Goal: Transaction & Acquisition: Purchase product/service

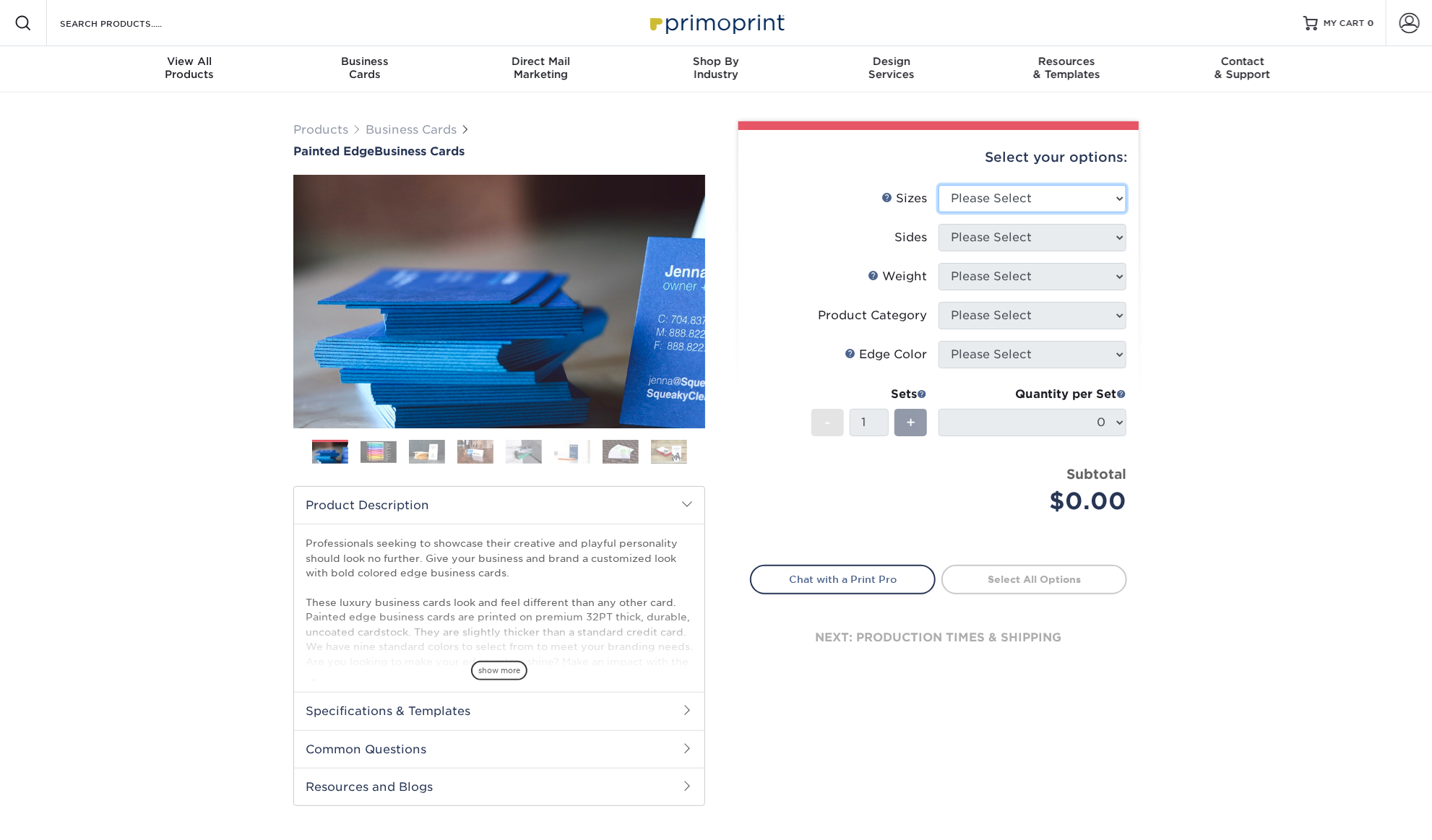
click at [1059, 192] on select "Please Select 2" x 3.5" - Standard 2.125" x 3.375" - European 2.5" x 2.5" - Squ…" at bounding box center [1032, 198] width 188 height 27
select select "2.00x3.50"
click at [938, 185] on select "Please Select 2" x 3.5" - Standard 2.125" x 3.375" - European 2.5" x 2.5" - Squ…" at bounding box center [1032, 198] width 188 height 27
click at [1053, 234] on select "Please Select Print Both Sides Print Front Only" at bounding box center [1032, 237] width 188 height 27
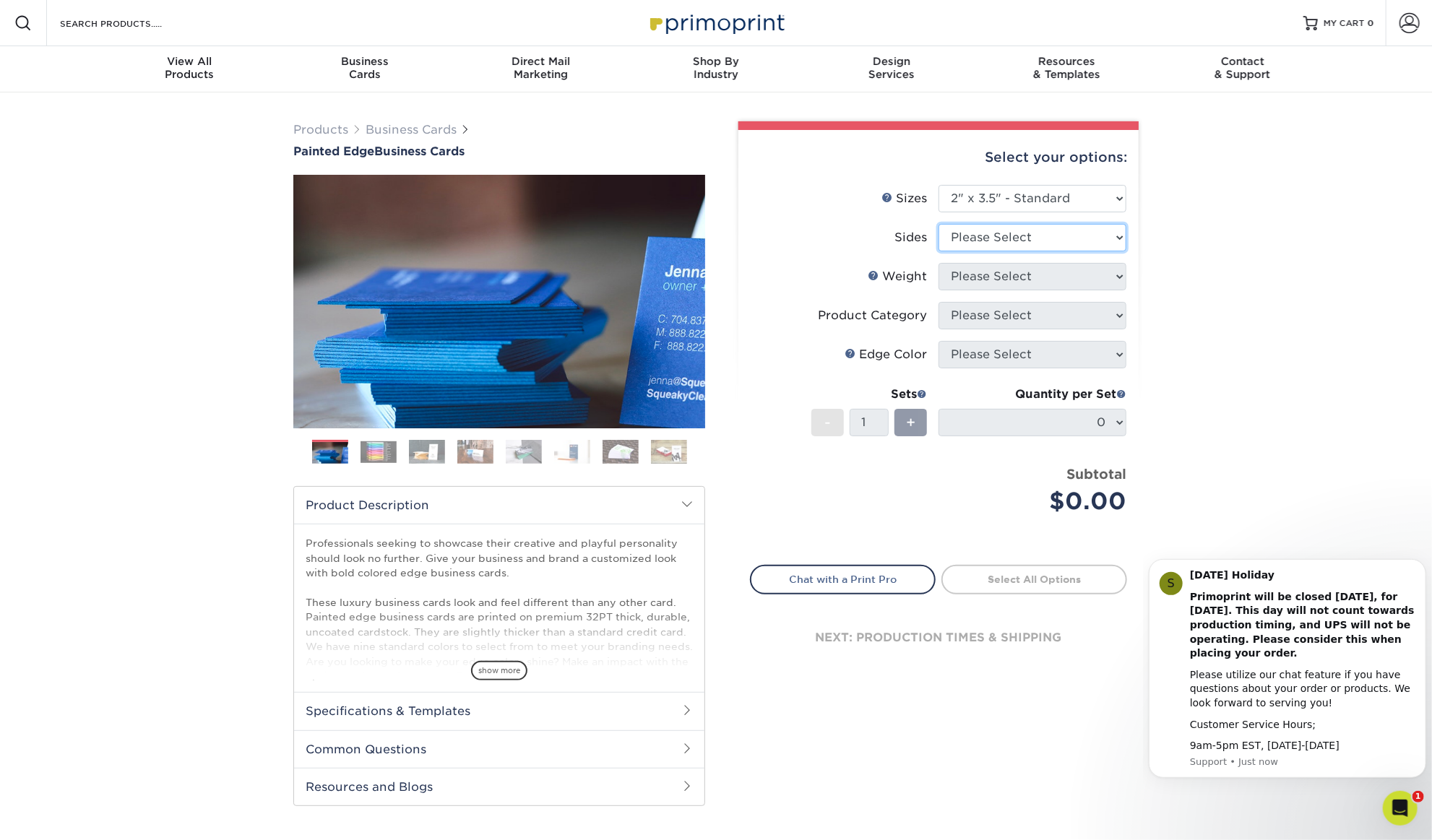
select select "13abbda7-1d64-4f25-8bb2-c179b224825d"
click at [938, 224] on select "Please Select Print Both Sides Print Front Only" at bounding box center [1032, 237] width 188 height 27
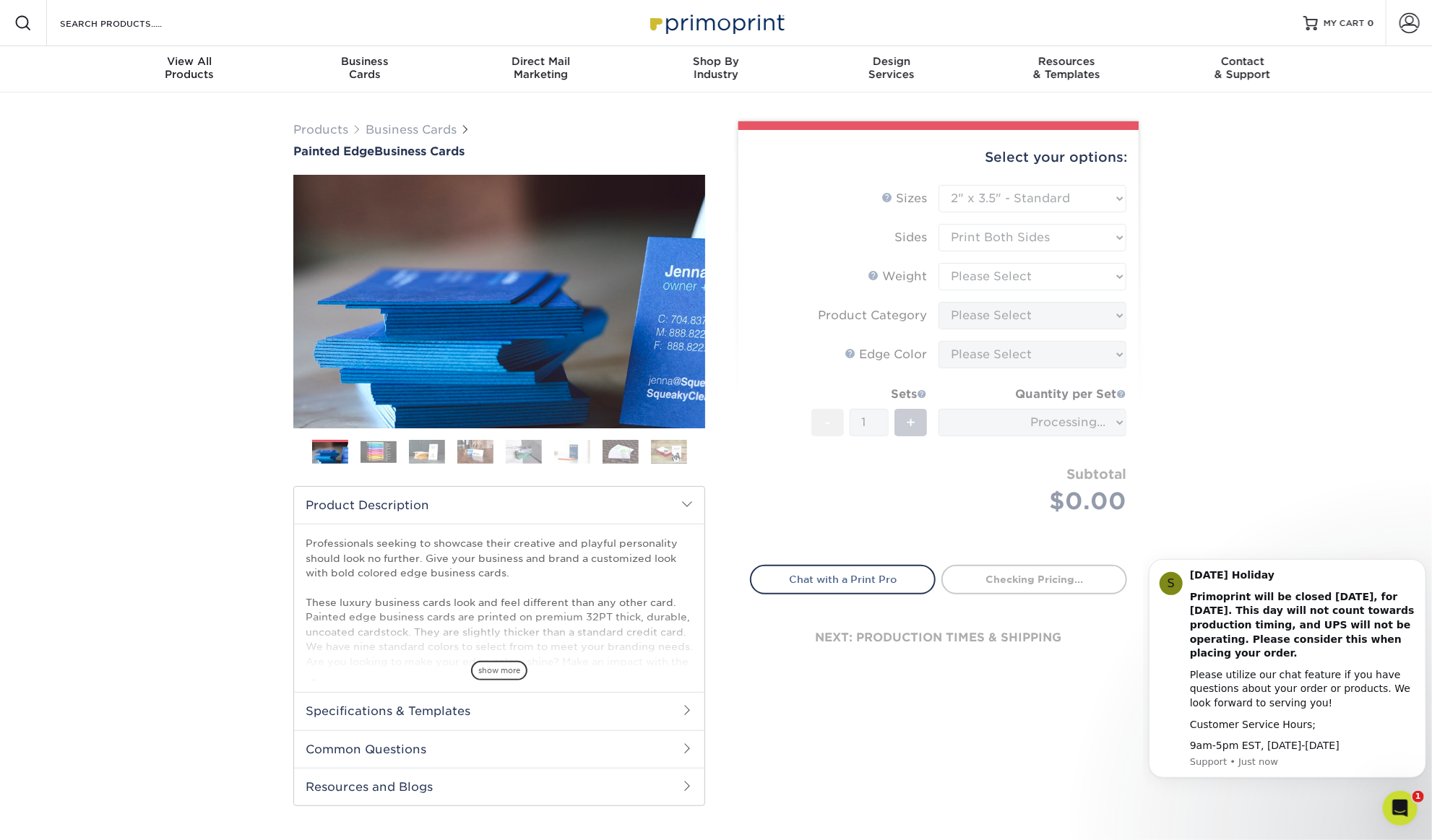
click at [1161, 282] on div "Products Business Cards Painted Edge Business Cards Previous Next" at bounding box center [716, 478] width 1432 height 772
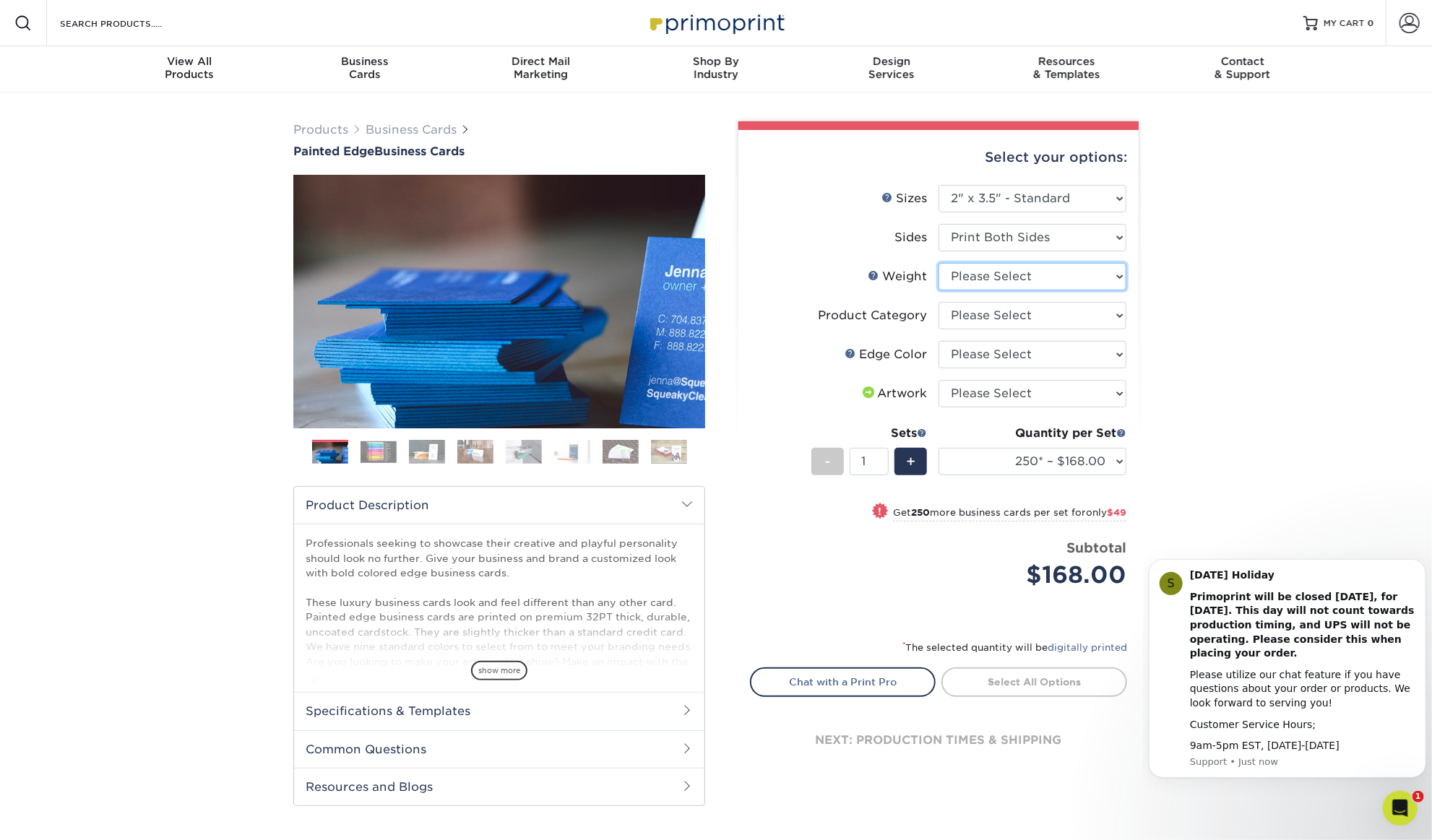
click at [1093, 272] on select "Please Select 32PTUC" at bounding box center [1032, 276] width 188 height 27
select select "32PTUC"
click at [938, 262] on select "Please Select 32PTUC" at bounding box center [1032, 276] width 188 height 27
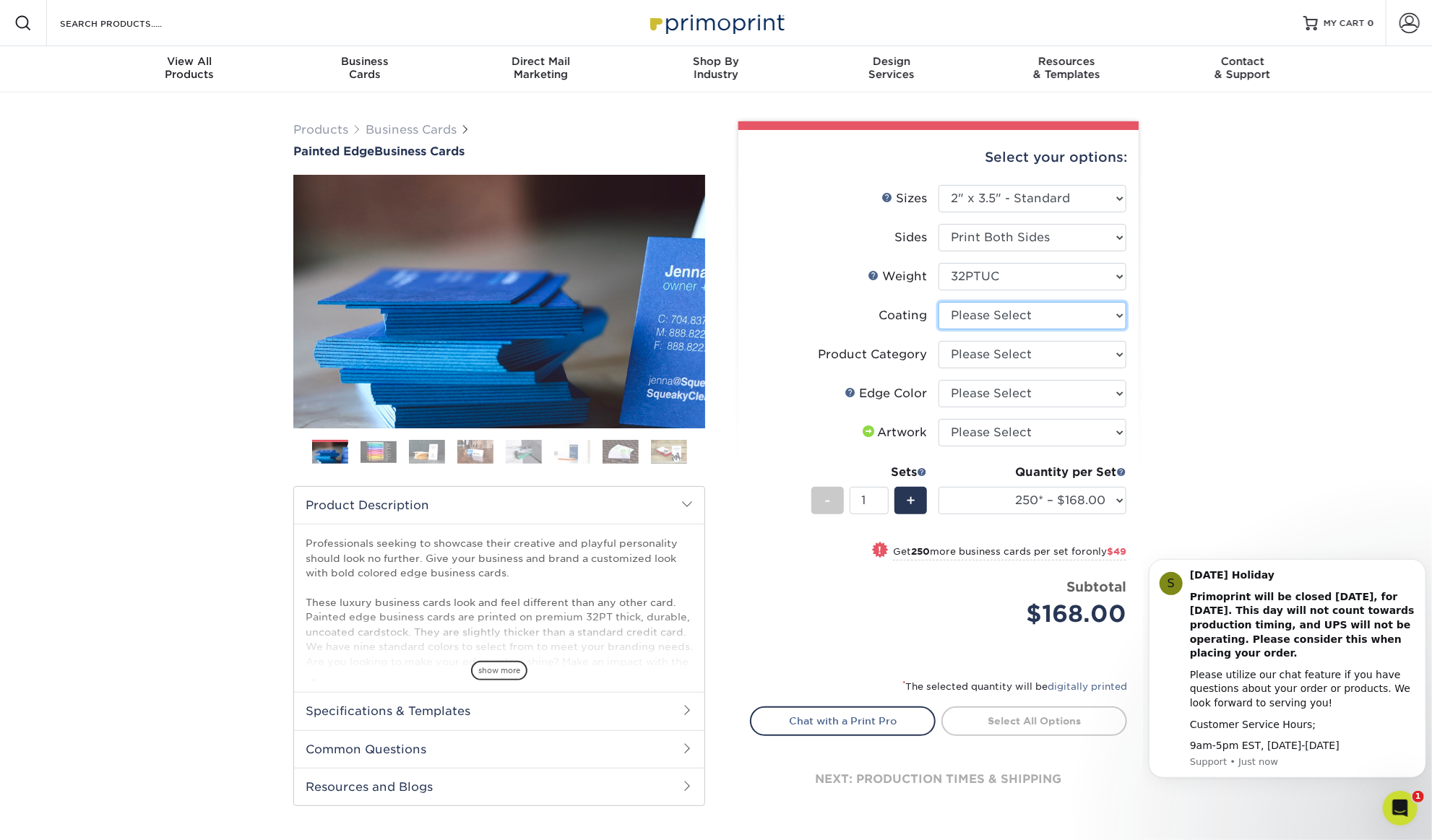
click at [1072, 316] on select at bounding box center [1032, 315] width 188 height 27
select select "3e7618de-abca-4bda-9f97-8b9129e913d8"
click at [938, 302] on select at bounding box center [1032, 315] width 188 height 27
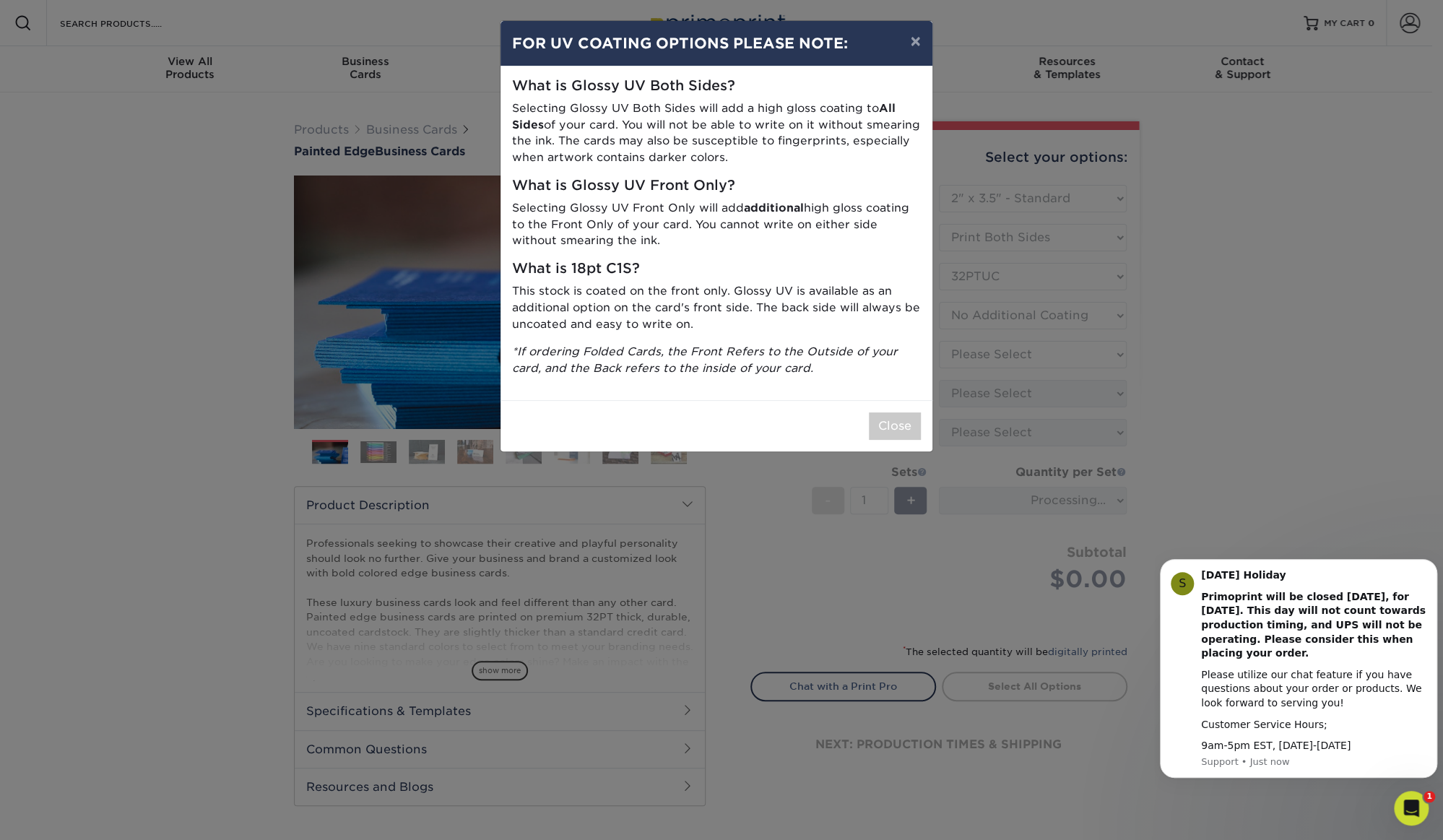
drag, startPoint x: 624, startPoint y: 106, endPoint x: 777, endPoint y: 218, distance: 189.6
click at [624, 106] on p "Selecting Glossy UV Both Sides will add a high gloss coating to All Sides of yo…" at bounding box center [716, 133] width 409 height 66
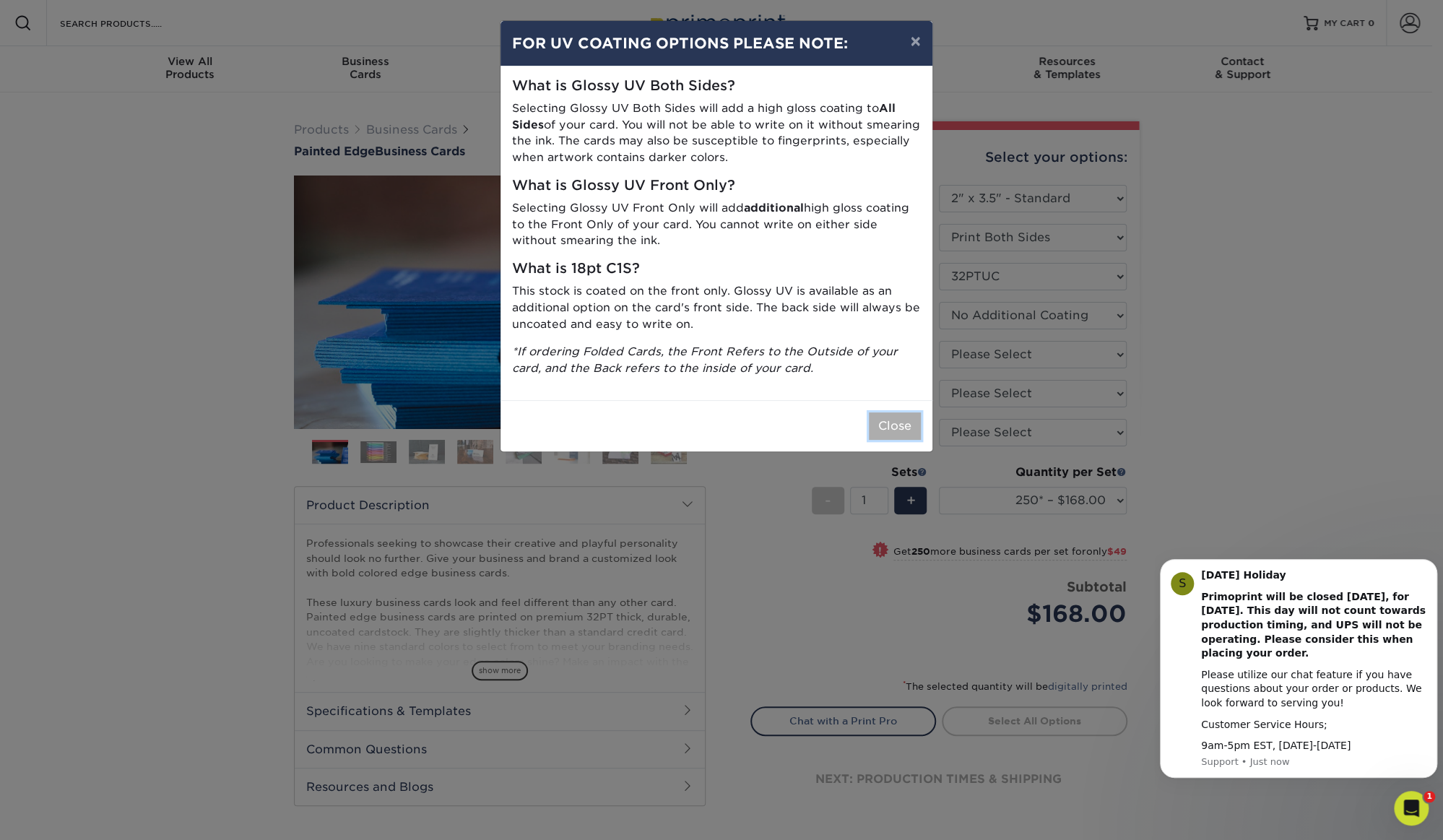
click at [894, 432] on button "Close" at bounding box center [894, 426] width 52 height 27
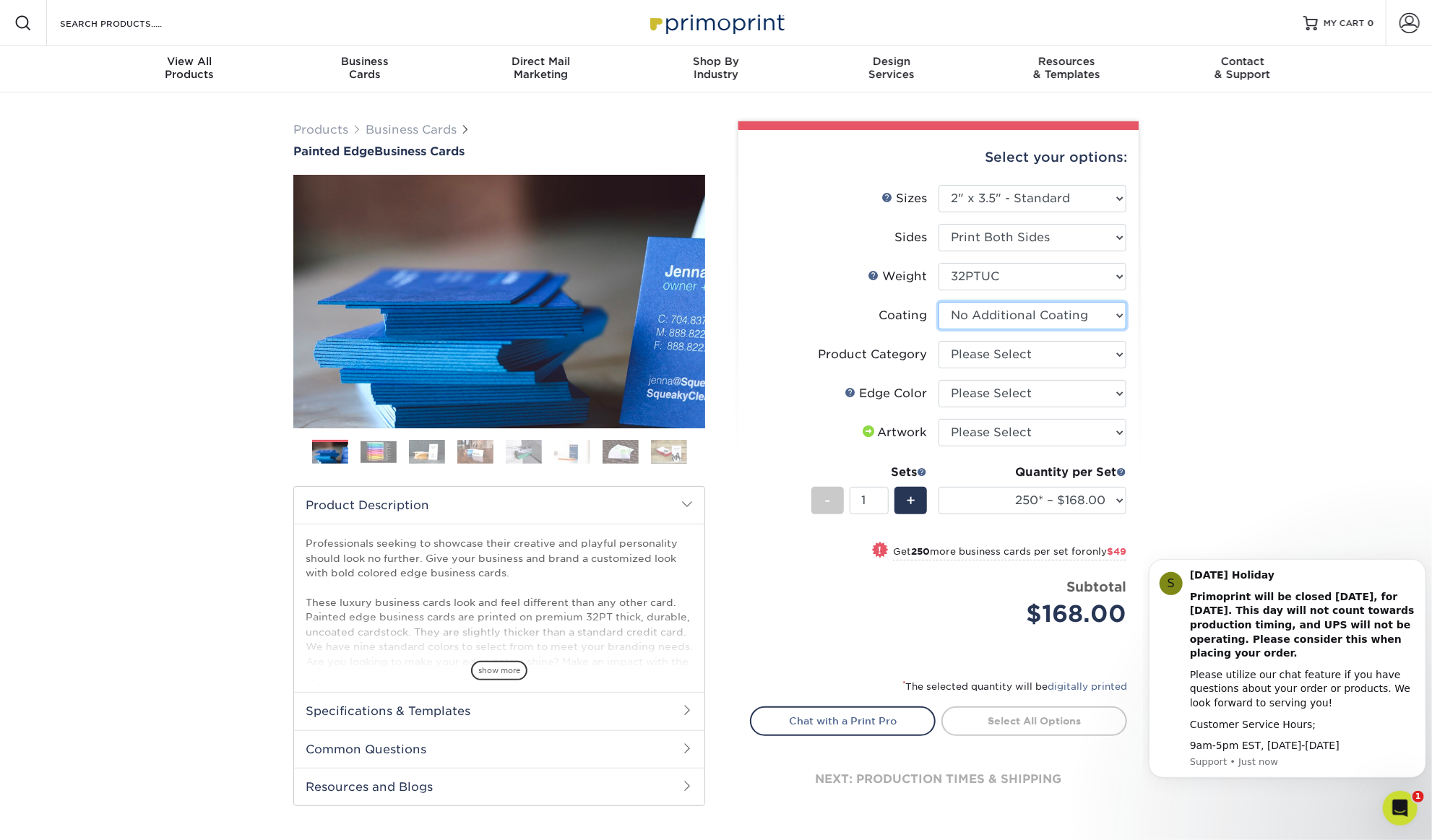
click at [1001, 316] on select at bounding box center [1032, 315] width 188 height 27
click at [1307, 374] on div "Products Business Cards Painted Edge Business Cards Previous Next" at bounding box center [716, 484] width 1432 height 782
click at [1035, 352] on select "Please Select Business Cards" at bounding box center [1032, 354] width 188 height 27
select select "3b5148f1-0588-4f88-a218-97bcfdce65c1"
click at [938, 341] on select "Please Select Business Cards" at bounding box center [1032, 354] width 188 height 27
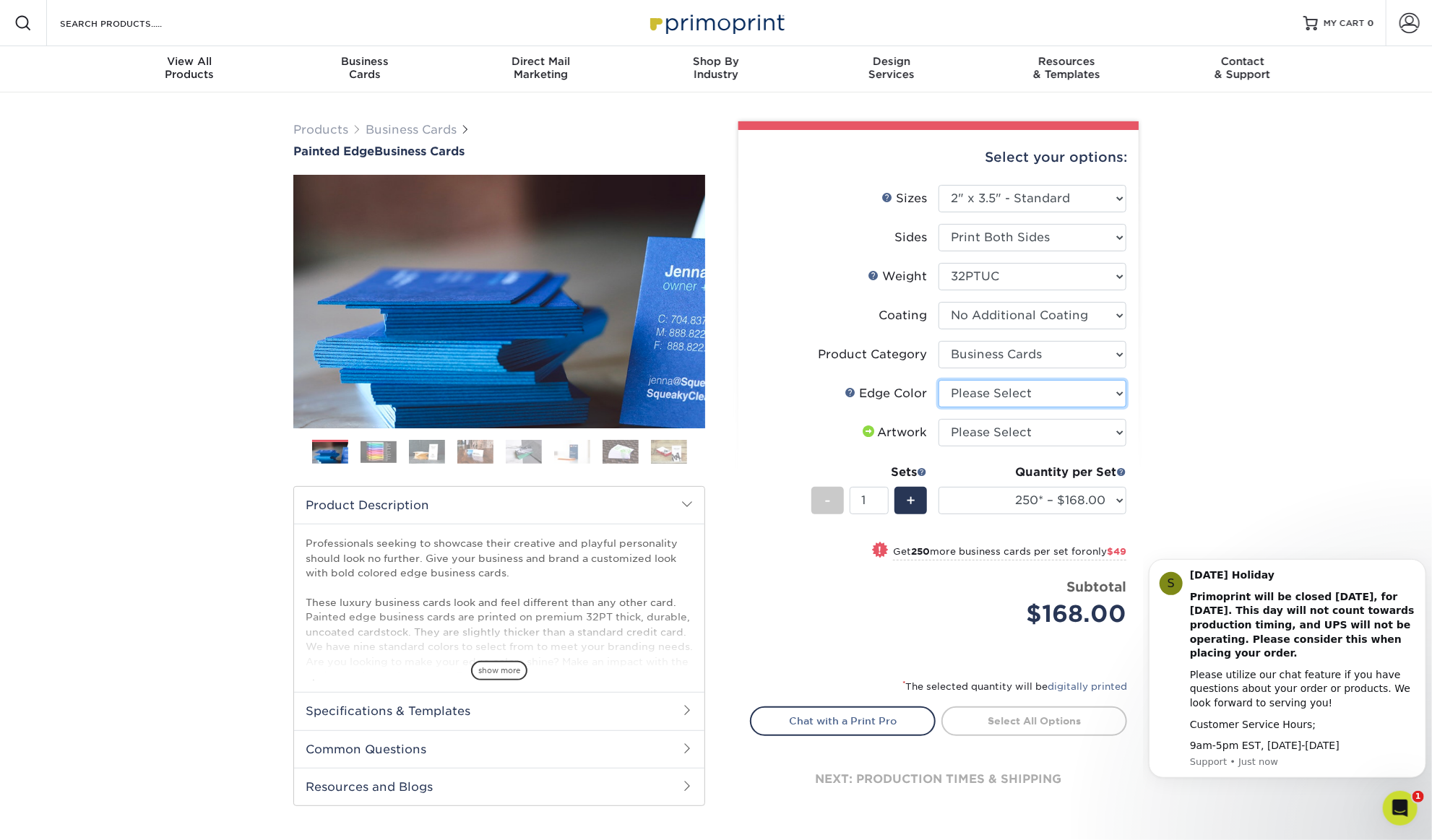
click at [1040, 397] on select "Please Select Charcoal Black Brown Blue Pearlescent Blue Pearlescent Gold Pearl…" at bounding box center [1032, 393] width 188 height 27
select select "8edf2e46-2dbb-4a7c-bc5c-20ba781fe219"
click at [938, 380] on select "Please Select Charcoal Black Brown Blue Pearlescent Blue Pearlescent Gold Pearl…" at bounding box center [1032, 393] width 188 height 27
click at [845, 392] on link at bounding box center [850, 392] width 11 height 11
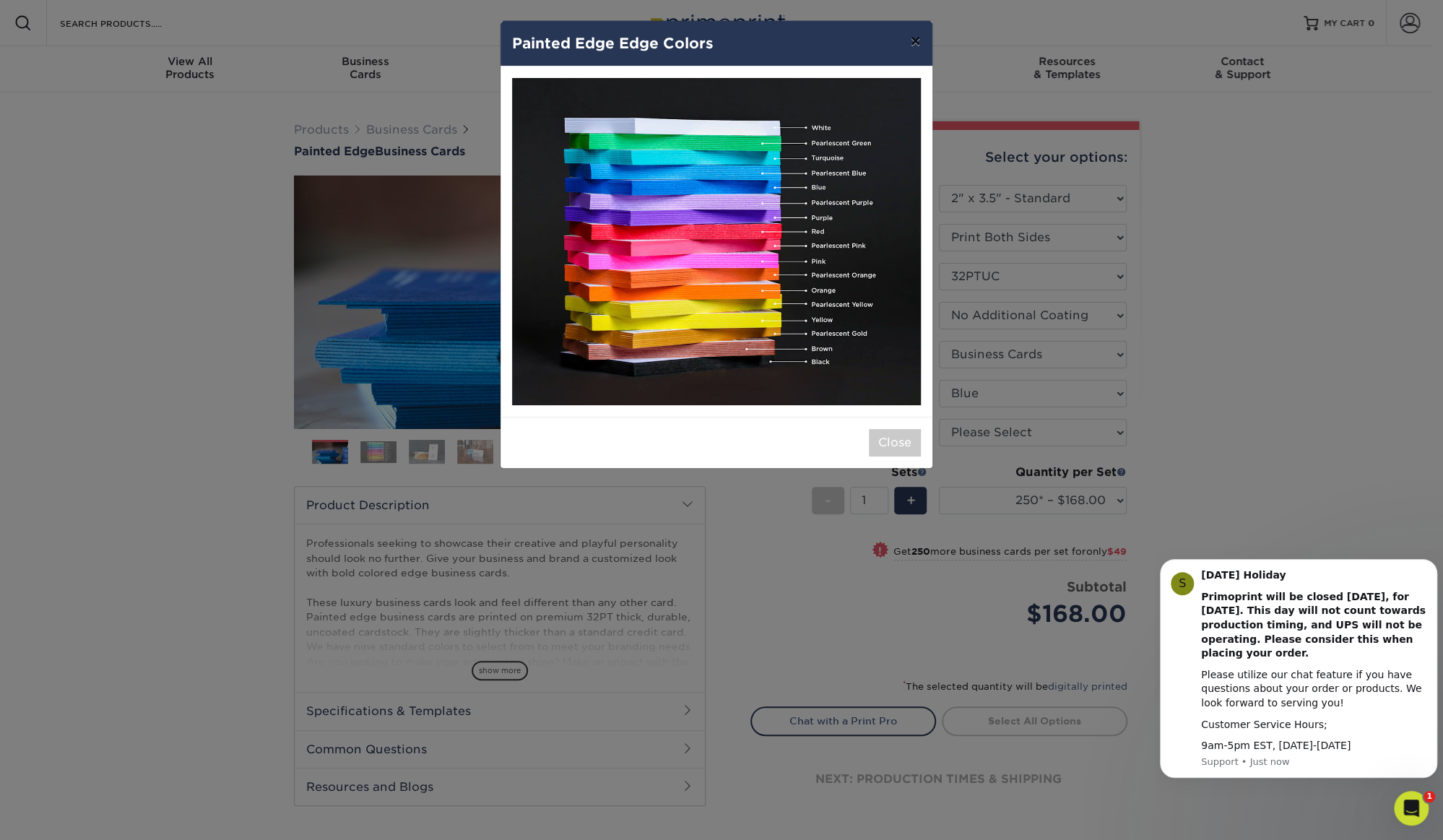
click at [919, 41] on button "×" at bounding box center [914, 40] width 33 height 40
